Goal: Navigation & Orientation: Find specific page/section

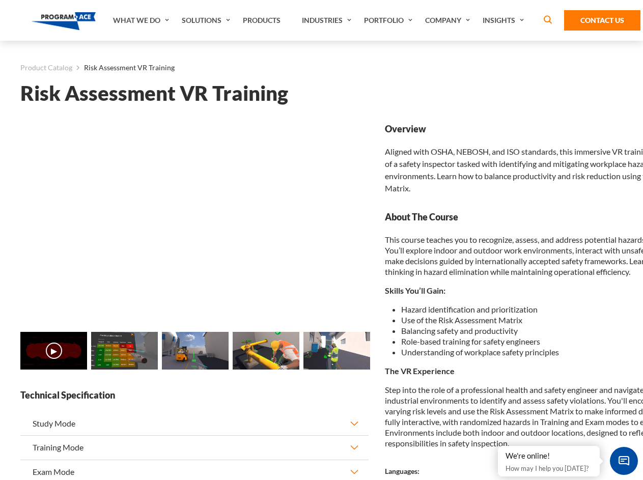
click at [207, 20] on link "Solutions" at bounding box center [207, 20] width 61 height 41
click at [0, 0] on div "AI & Computer Vision Solutions Computer Vision Quality Control AI tools for fas…" at bounding box center [0, 0] width 0 height 0
click at [0, 0] on div "AI & Computer Vision Solutions Virtual Training Solutions Virtual Tour Solution…" at bounding box center [0, 0] width 0 height 0
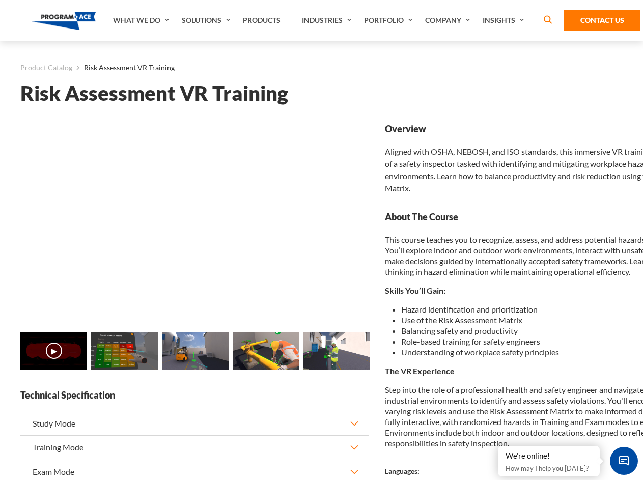
click at [0, 0] on div "AI & Computer Vision Solutions Virtual Training Solutions Virtual Tour Solution…" at bounding box center [0, 0] width 0 height 0
click at [0, 0] on div "AI & Computer Vision Solutions Computer Vision Quality Control AI tools for fas…" at bounding box center [0, 0] width 0 height 0
